Goal: Check status

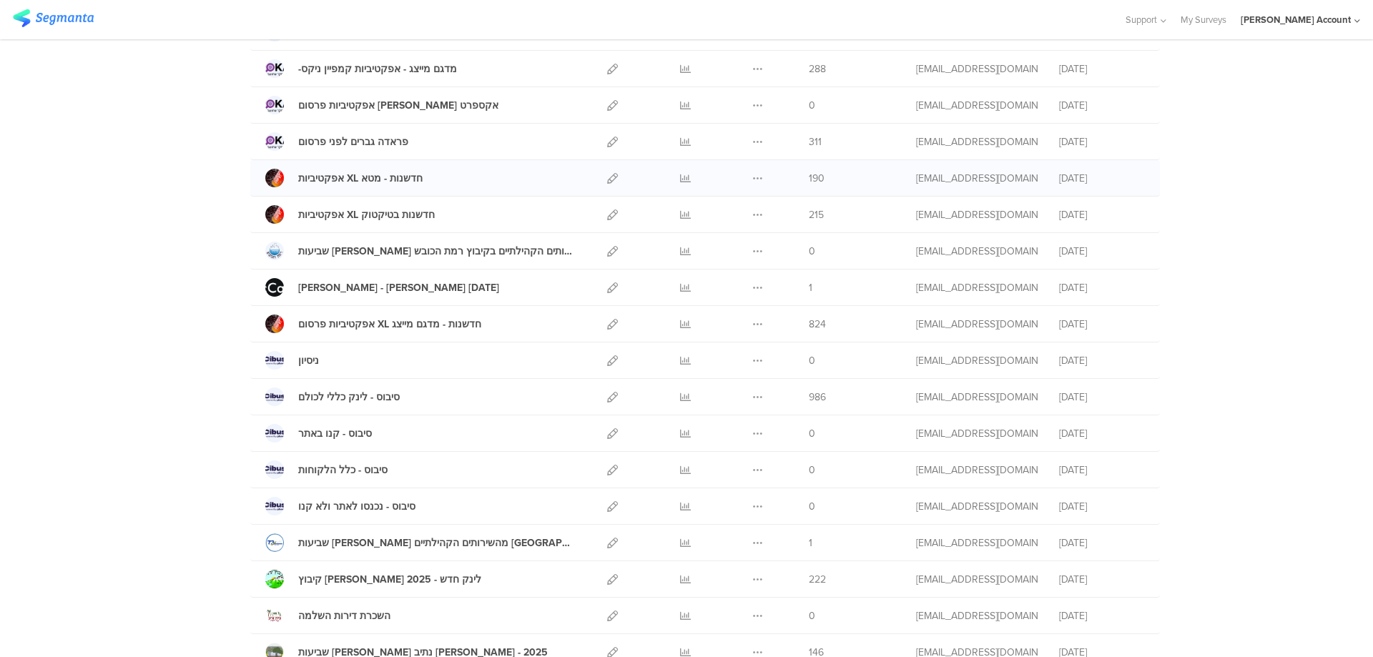
scroll to position [381, 0]
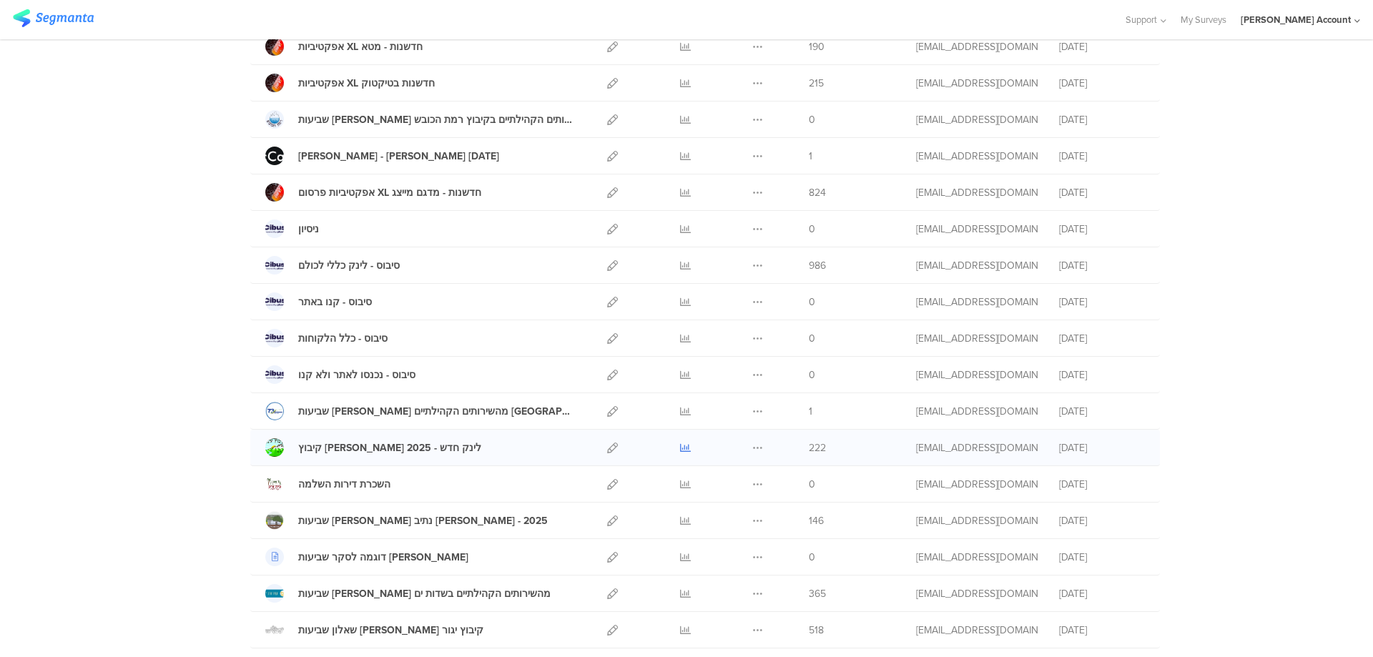
click at [680, 447] on icon at bounding box center [685, 448] width 11 height 11
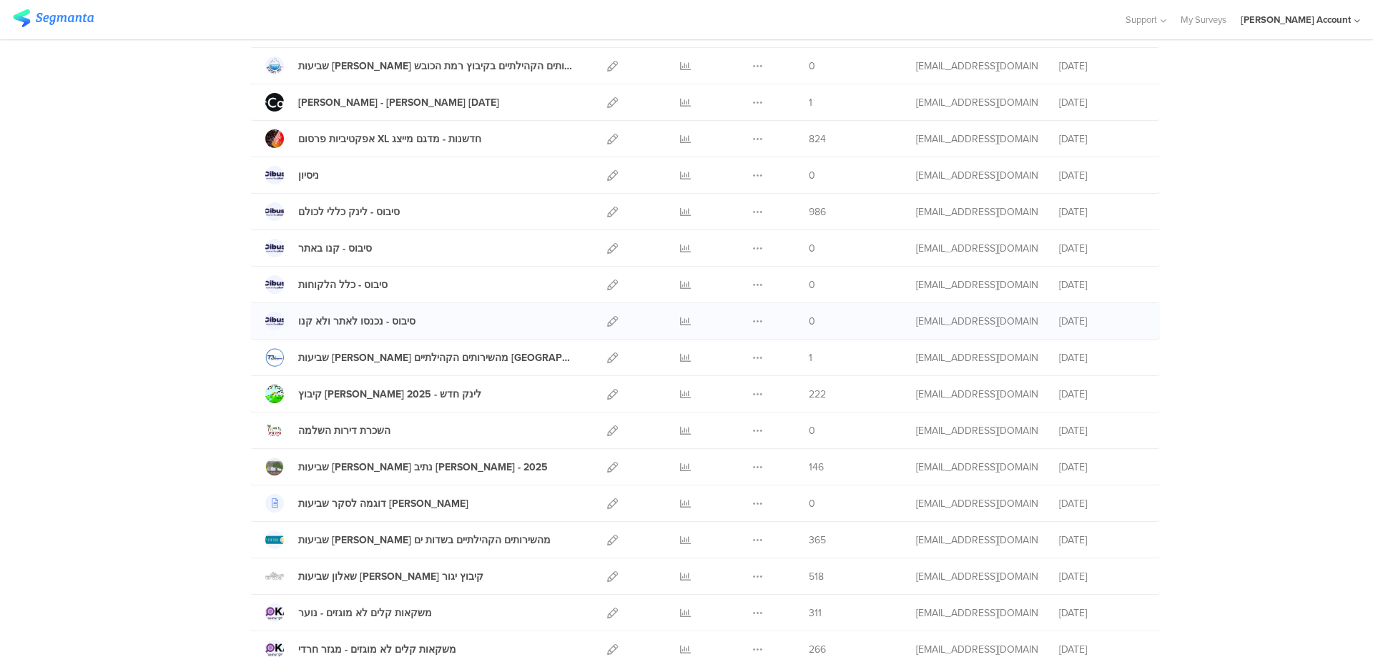
scroll to position [477, 0]
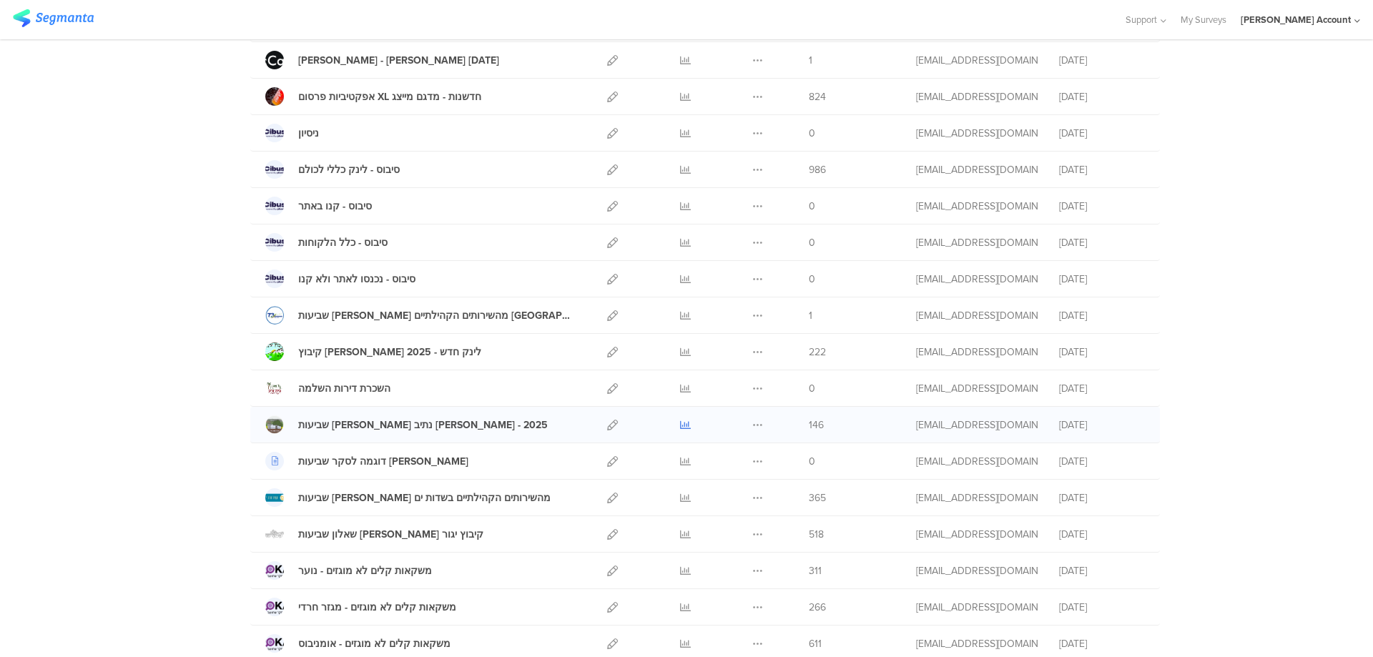
click at [680, 423] on icon at bounding box center [685, 425] width 11 height 11
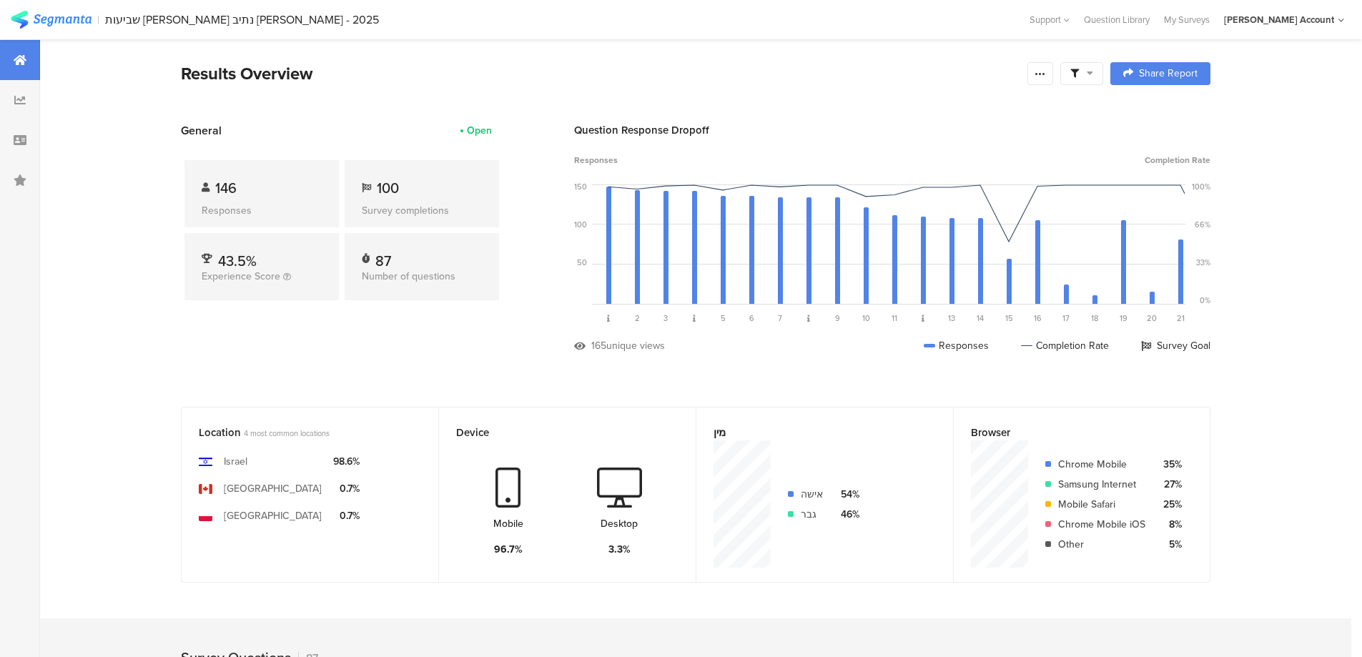
click at [1090, 72] on span at bounding box center [1081, 73] width 23 height 13
click at [1161, 114] on span at bounding box center [1154, 113] width 21 height 11
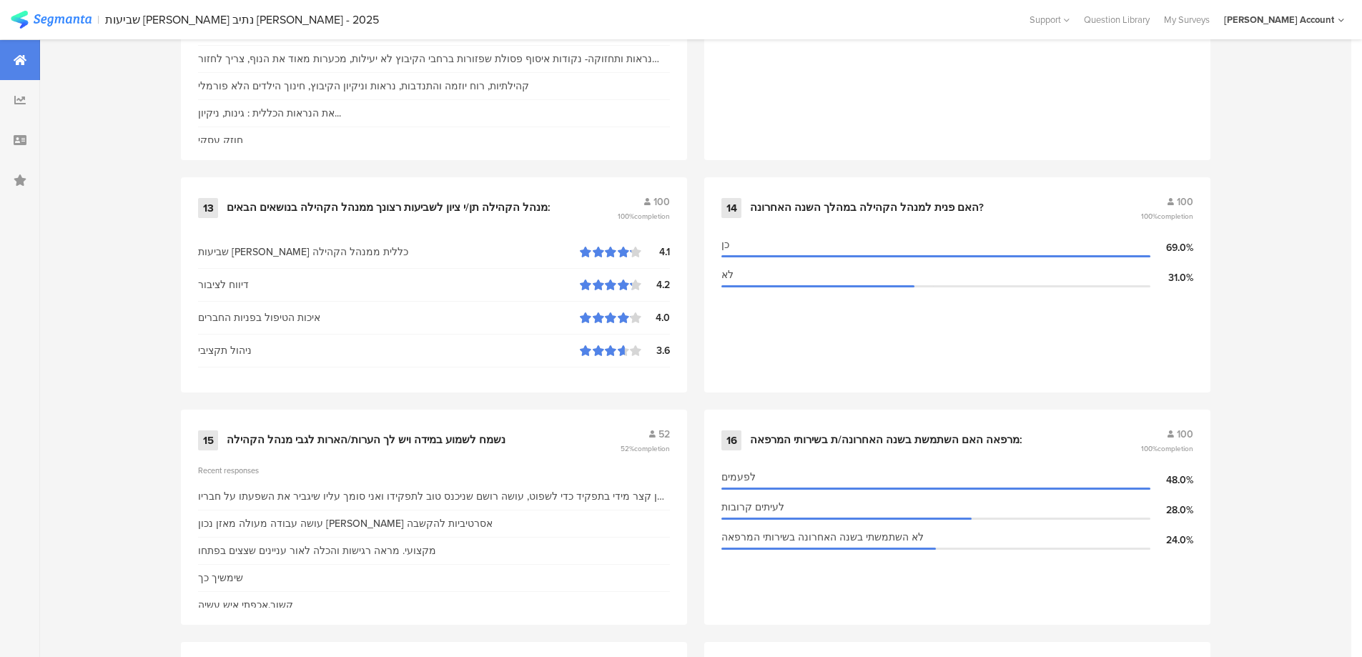
scroll to position [2002, 0]
